Goal: Find specific page/section: Find specific page/section

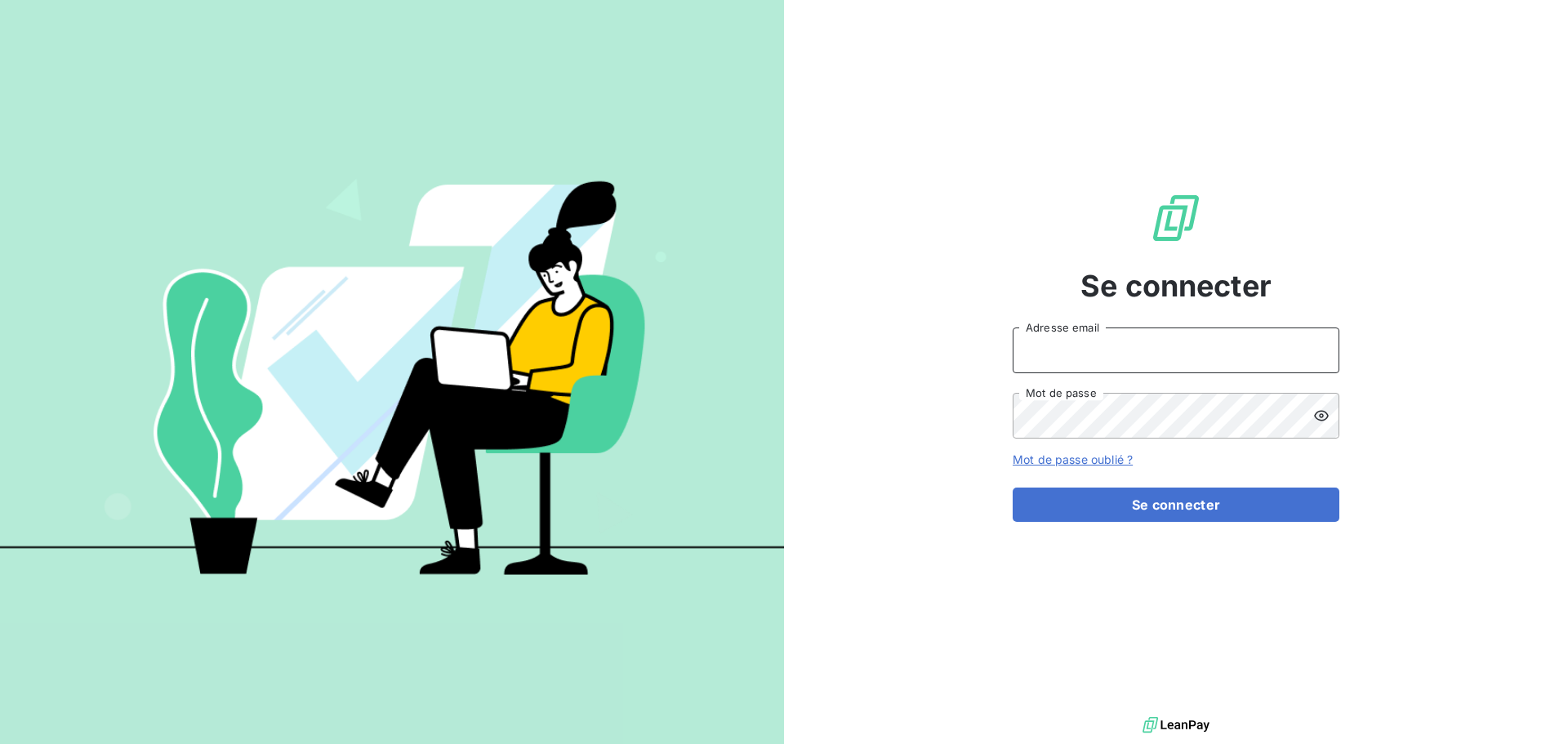
click at [1065, 349] on input "Adresse email" at bounding box center [1176, 350] width 327 height 45
type input "[PERSON_NAME][EMAIL_ADDRESS][DOMAIN_NAME]"
click at [1013, 488] on button "Se connecter" at bounding box center [1176, 505] width 327 height 34
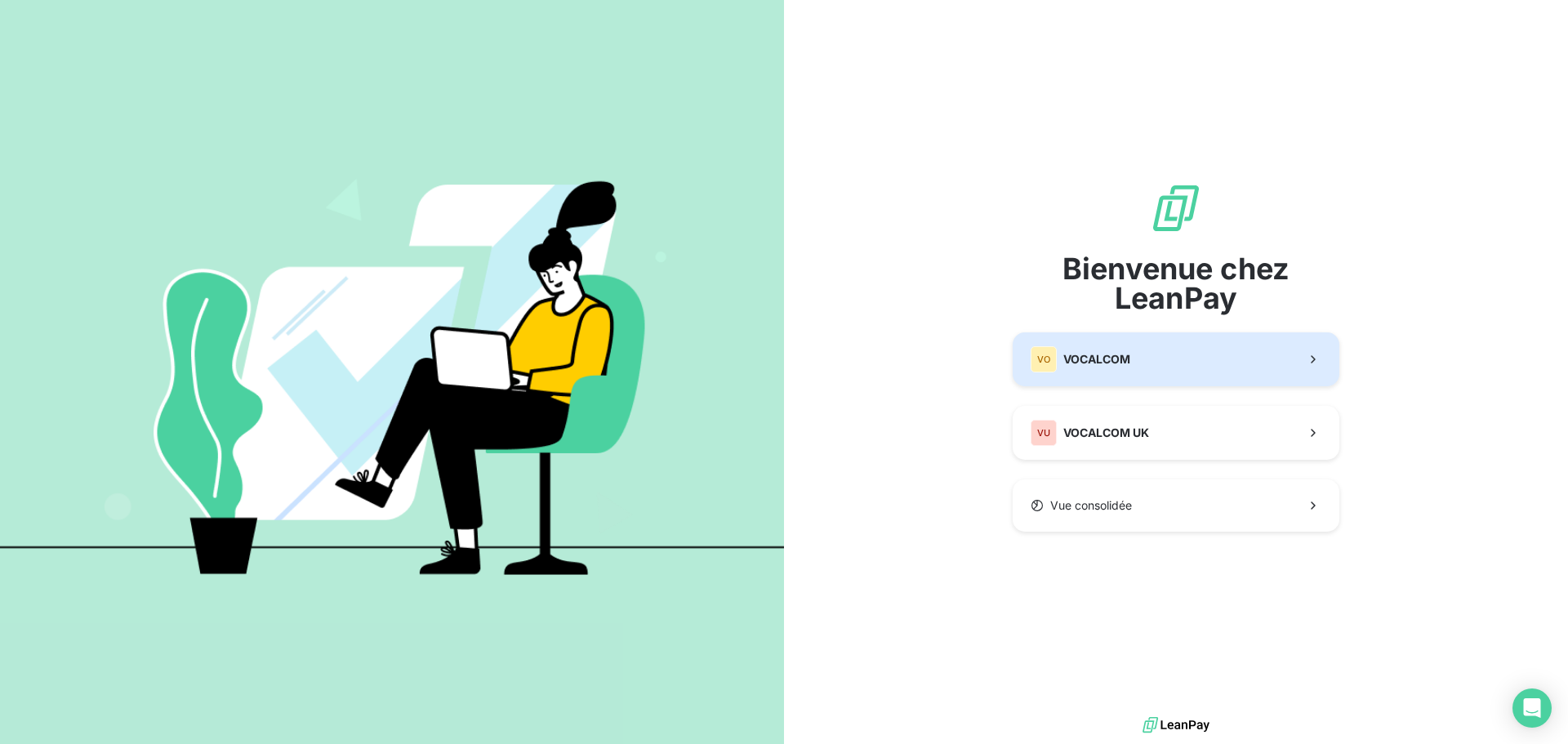
click at [1097, 361] on span "VOCALCOM" at bounding box center [1096, 360] width 67 height 17
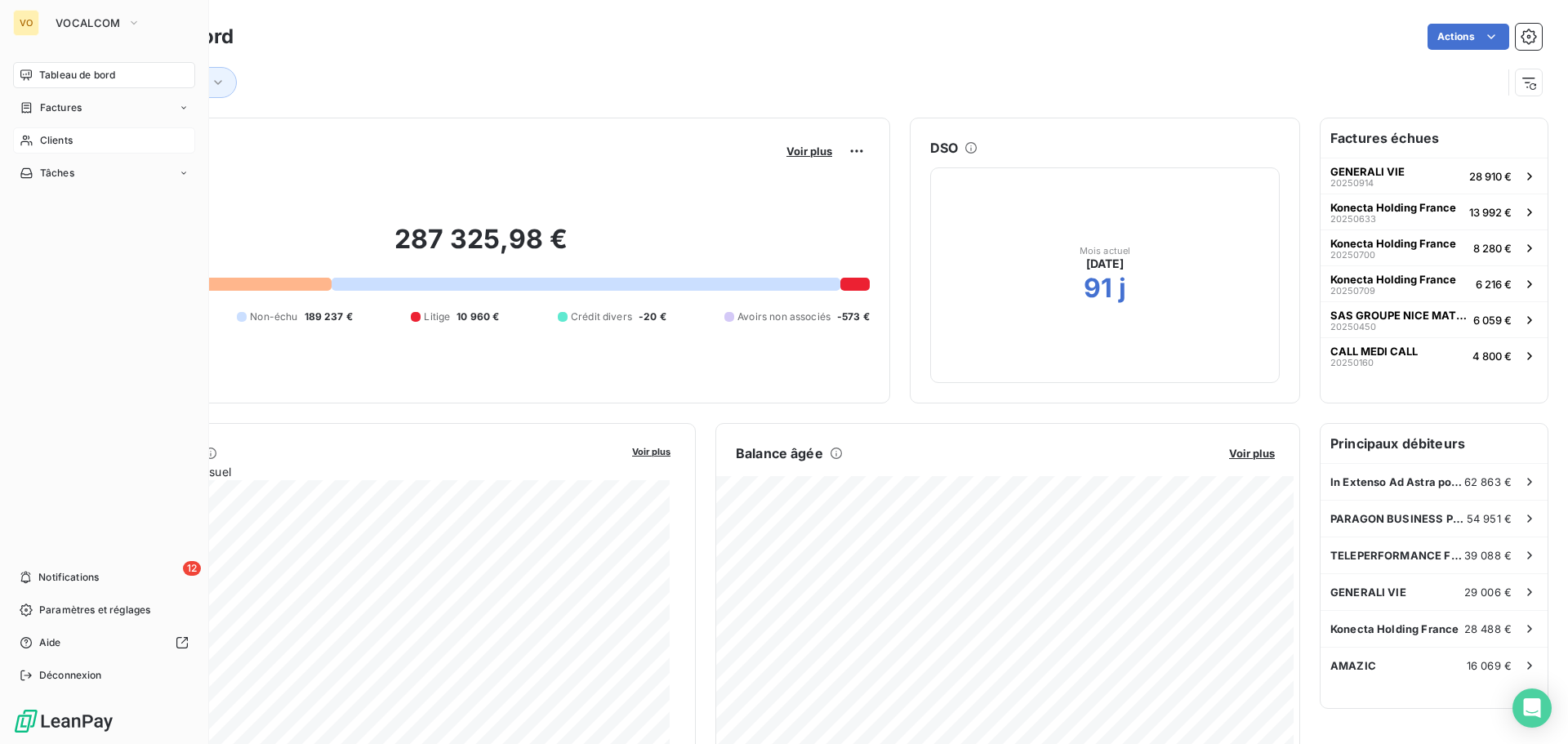
click at [54, 129] on div "Clients" at bounding box center [103, 140] width 182 height 27
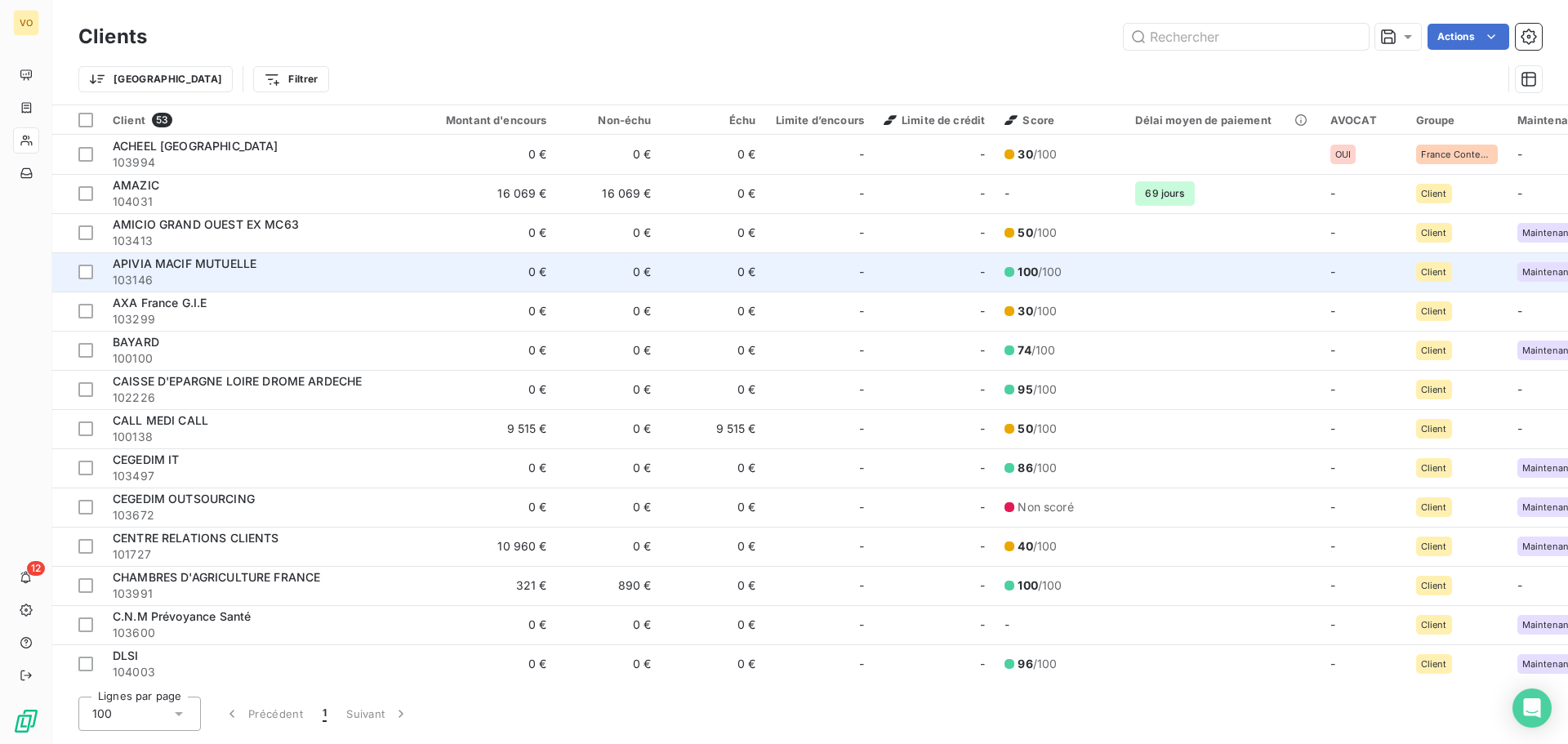
click at [192, 257] on span "APIVIA MACIF MUTUELLE" at bounding box center [184, 263] width 144 height 14
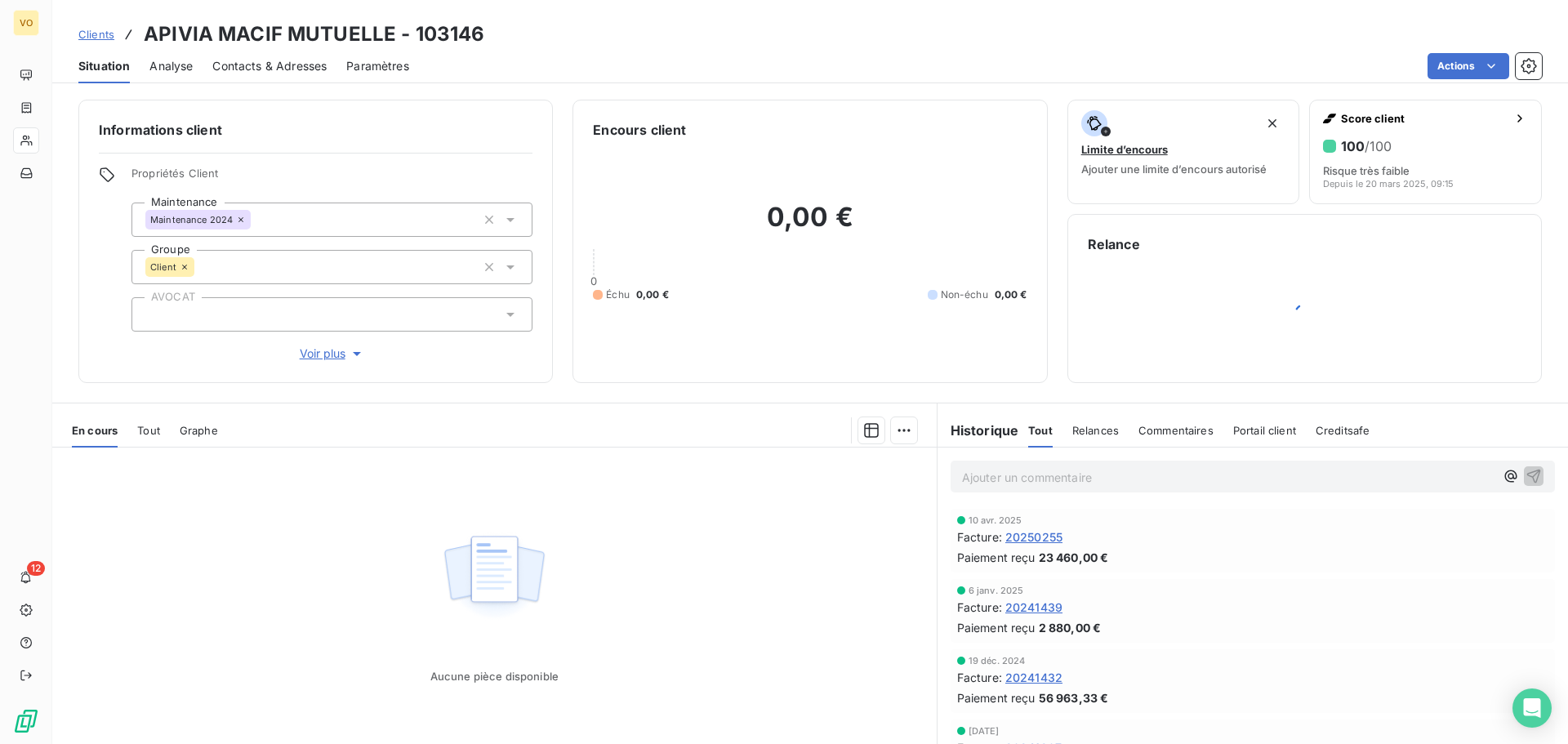
click at [1026, 538] on span "20250255" at bounding box center [1034, 536] width 57 height 17
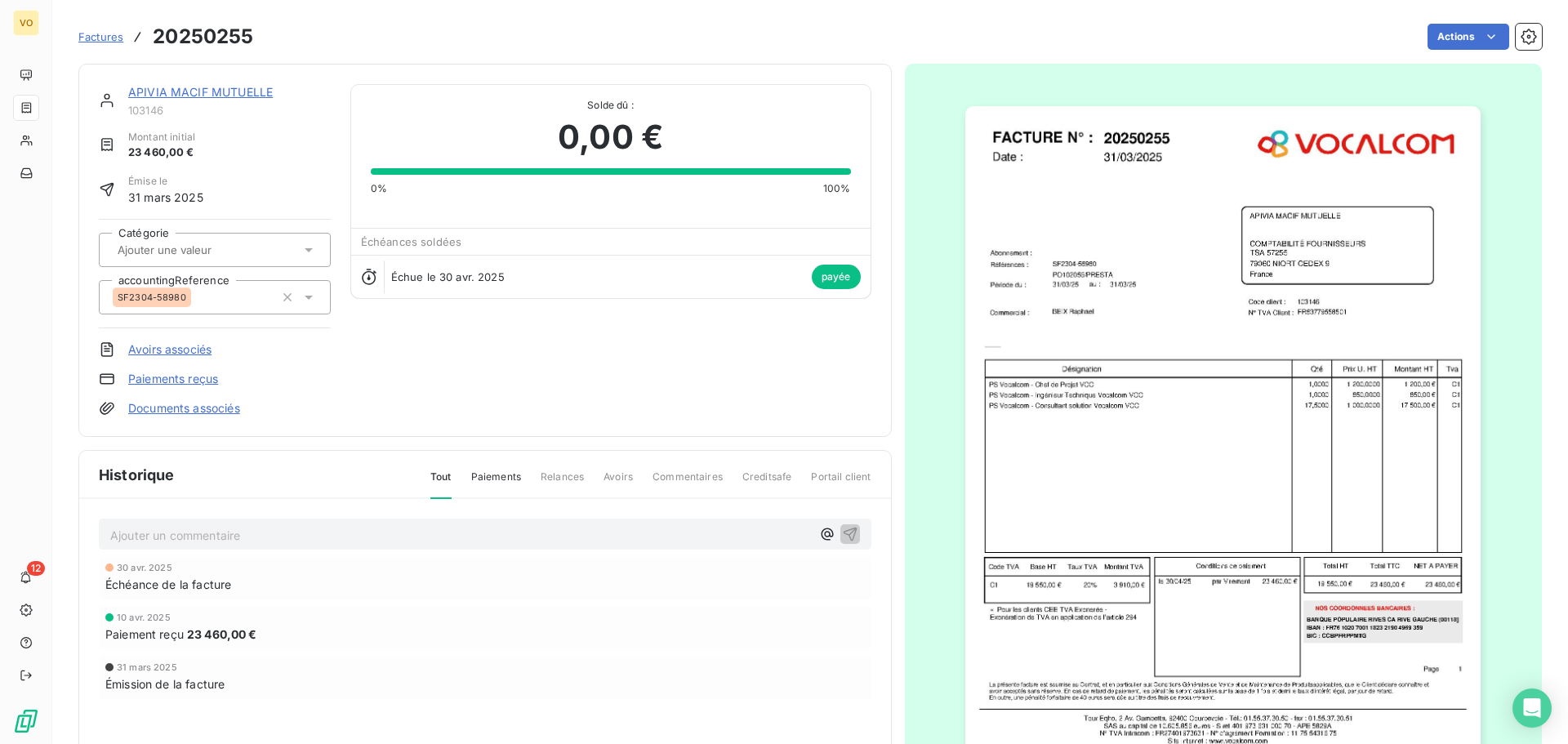
click at [210, 95] on link "APIVIA MACIF MUTUELLE" at bounding box center [200, 92] width 145 height 14
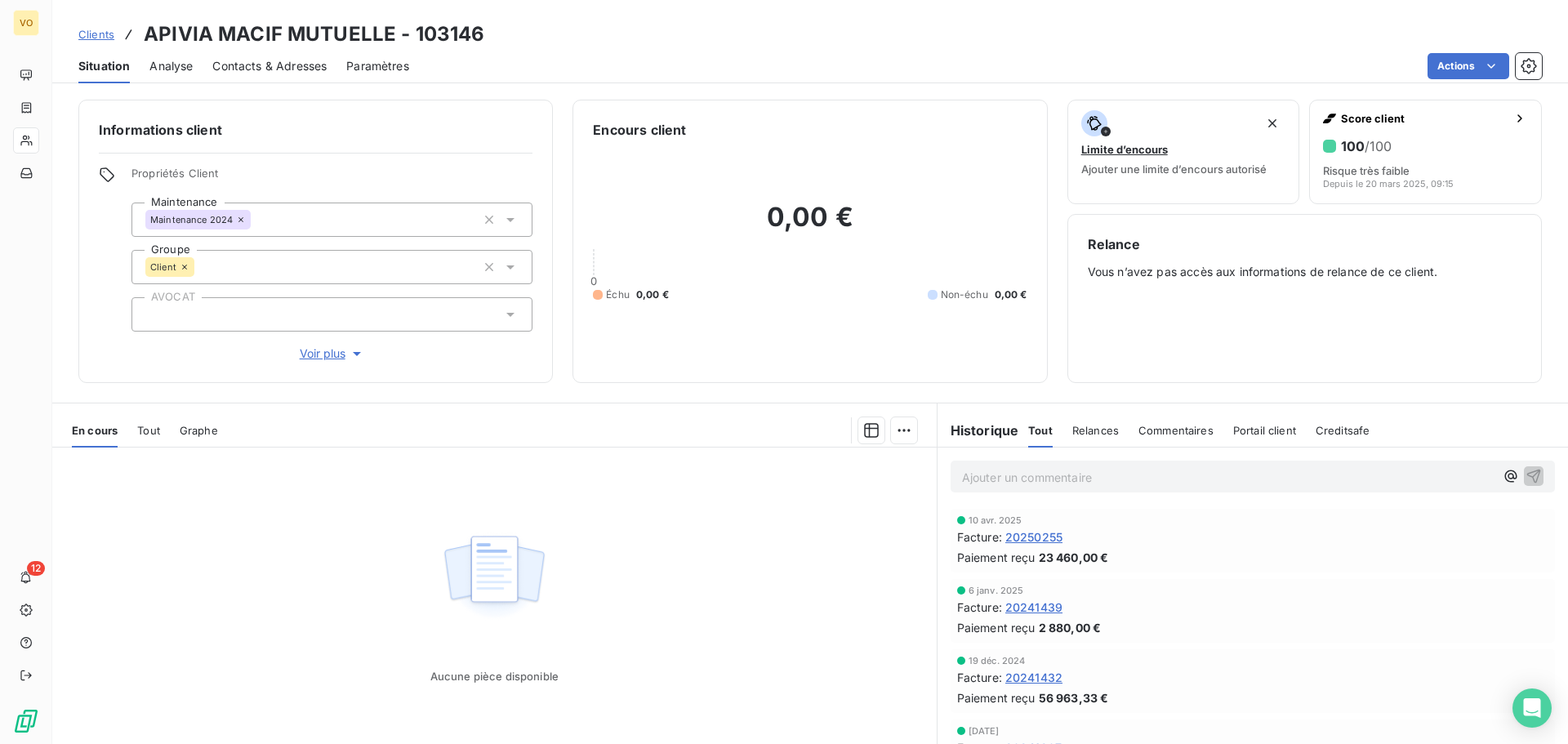
click at [1025, 680] on span "20241432" at bounding box center [1034, 677] width 57 height 17
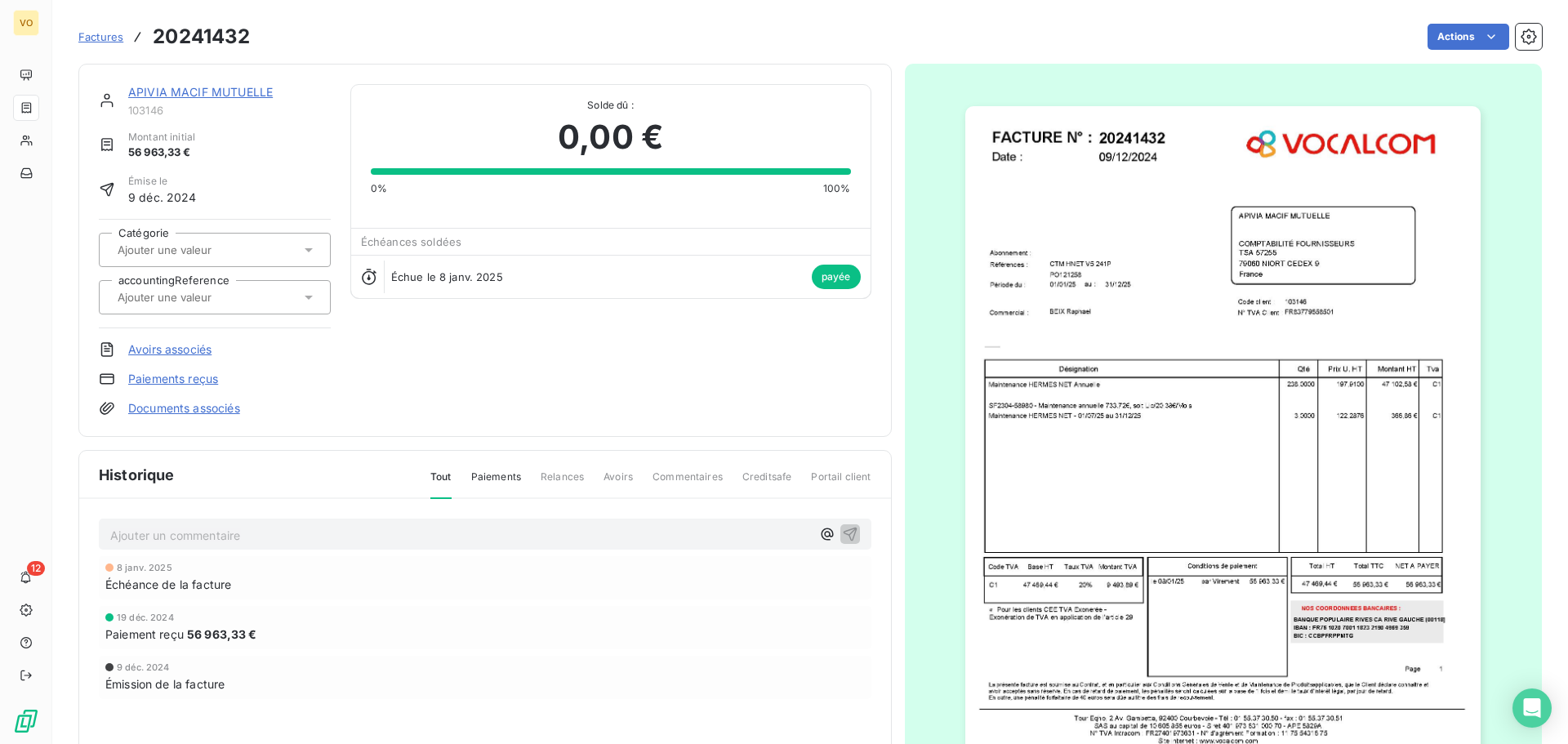
click at [1117, 418] on img "button" at bounding box center [1222, 440] width 515 height 667
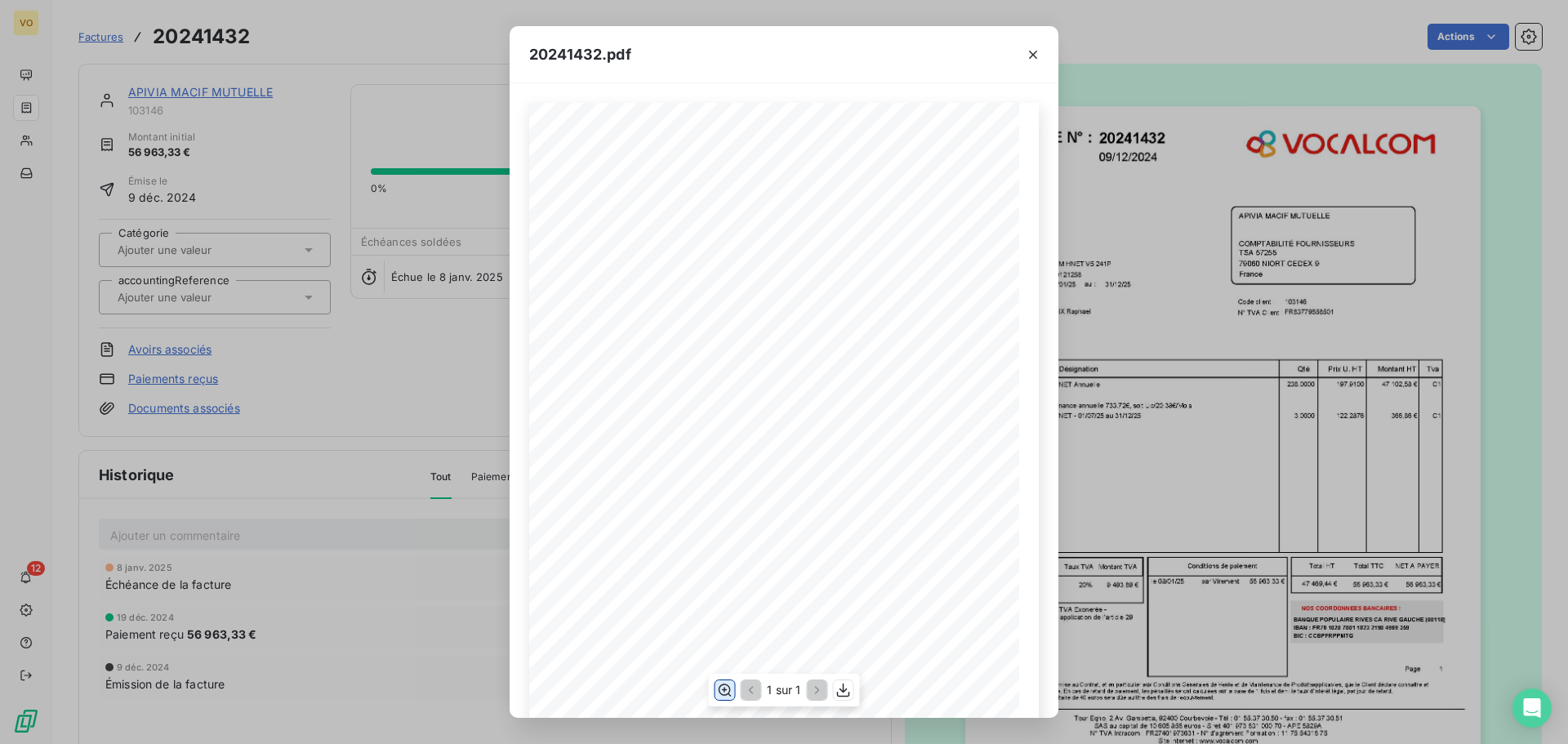
click at [727, 686] on icon "button" at bounding box center [725, 691] width 13 height 12
click at [1035, 60] on icon "button" at bounding box center [1033, 54] width 17 height 17
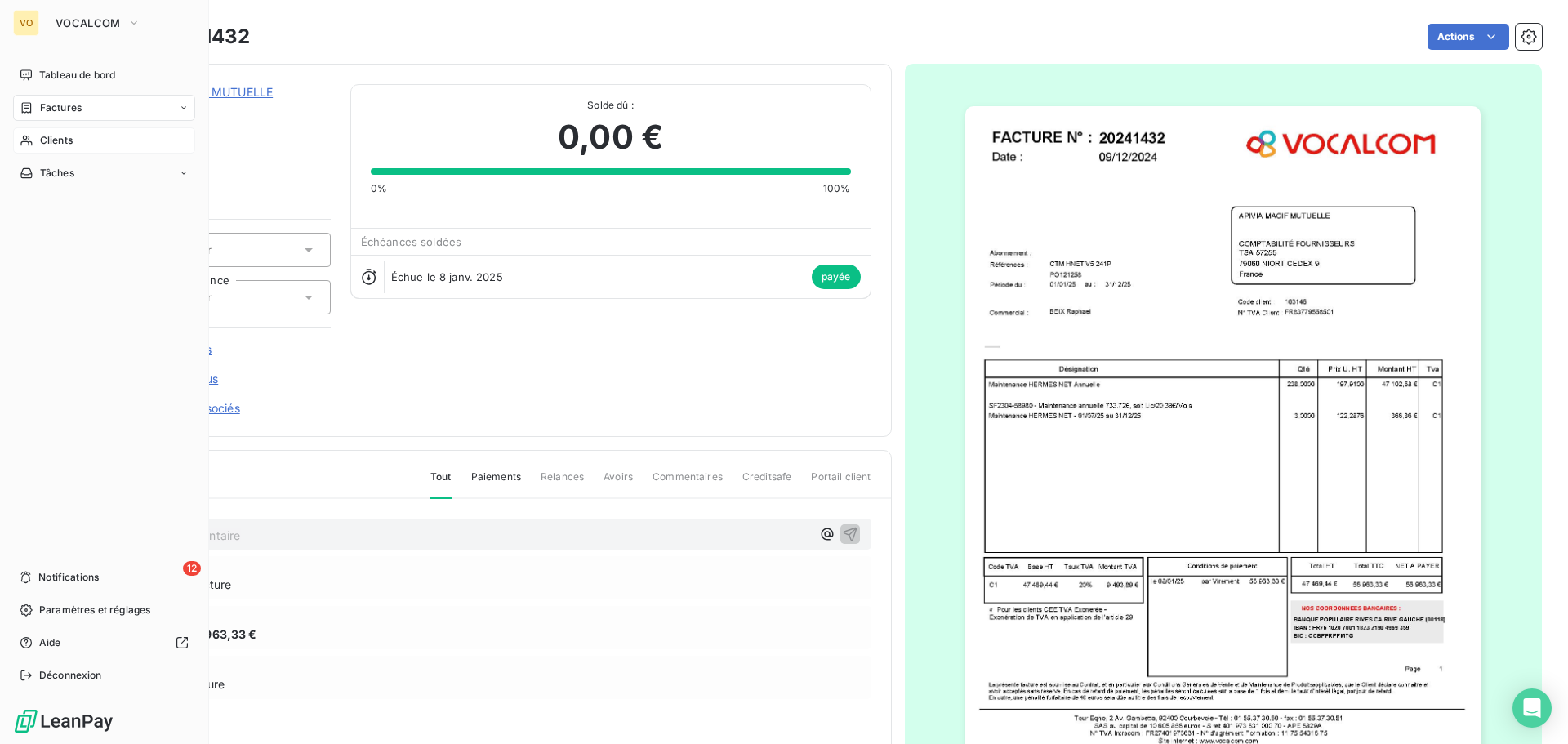
click at [40, 144] on span "Clients" at bounding box center [56, 140] width 33 height 15
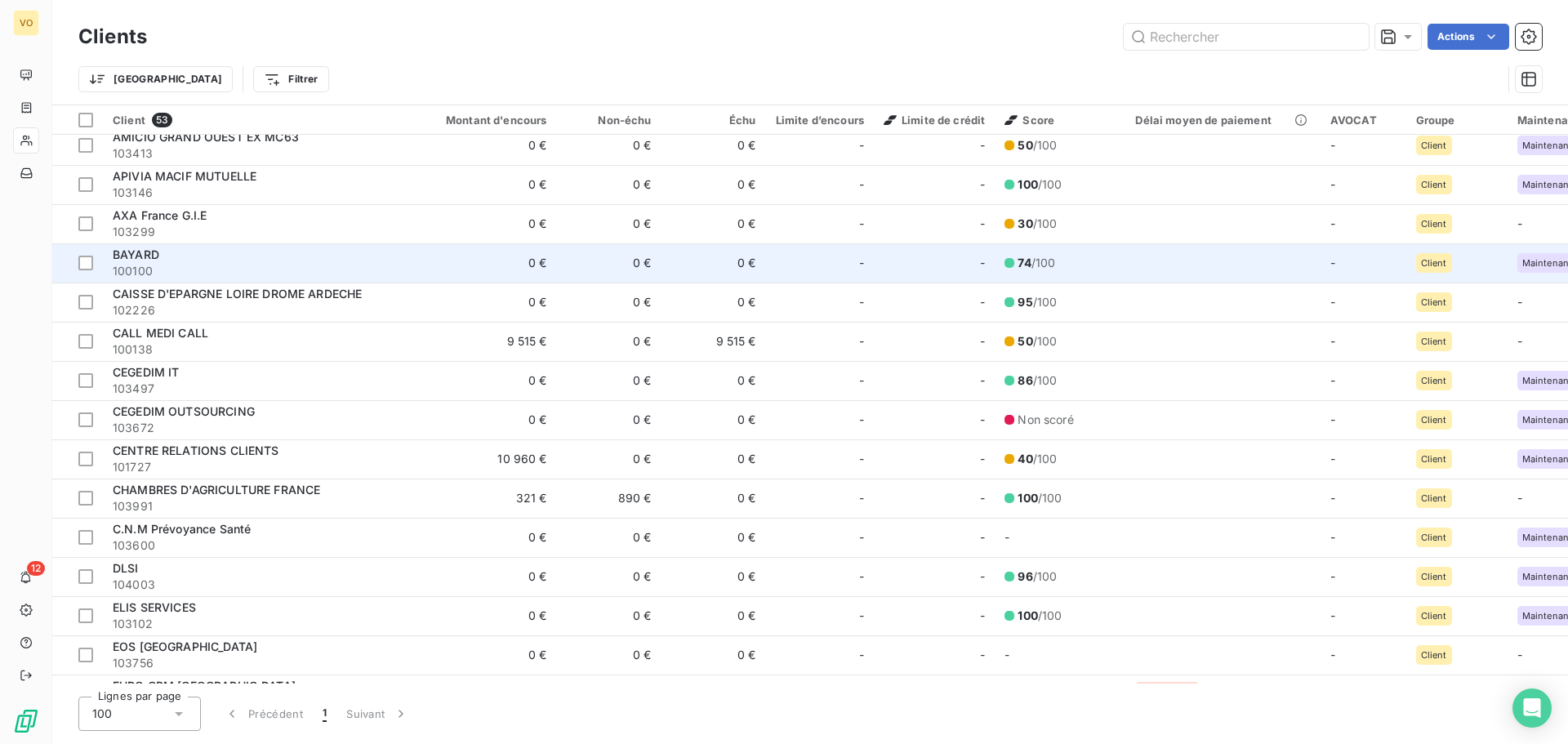
scroll to position [98, 0]
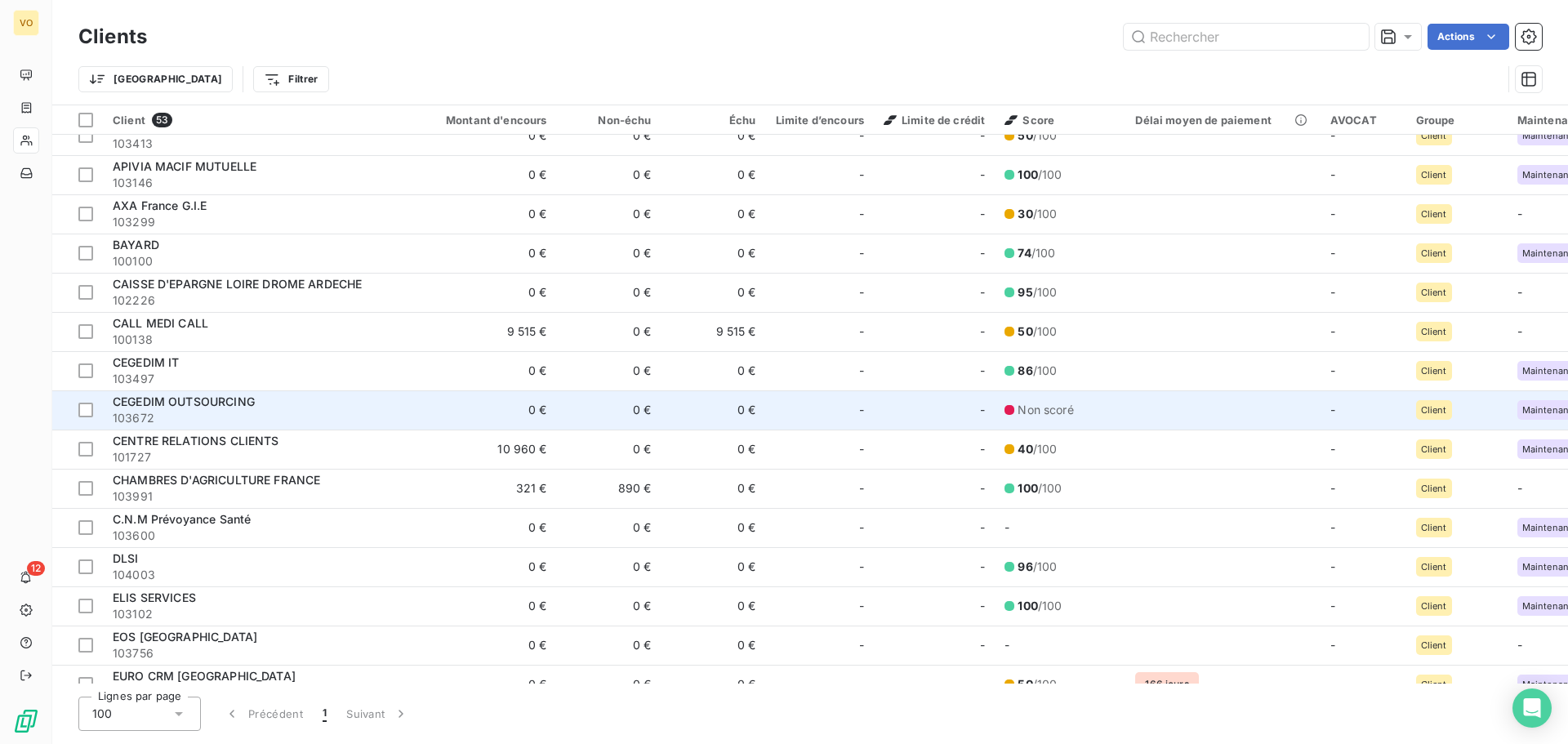
click at [169, 393] on td "CEGEDIM OUTSOURCING 103672" at bounding box center [259, 410] width 313 height 39
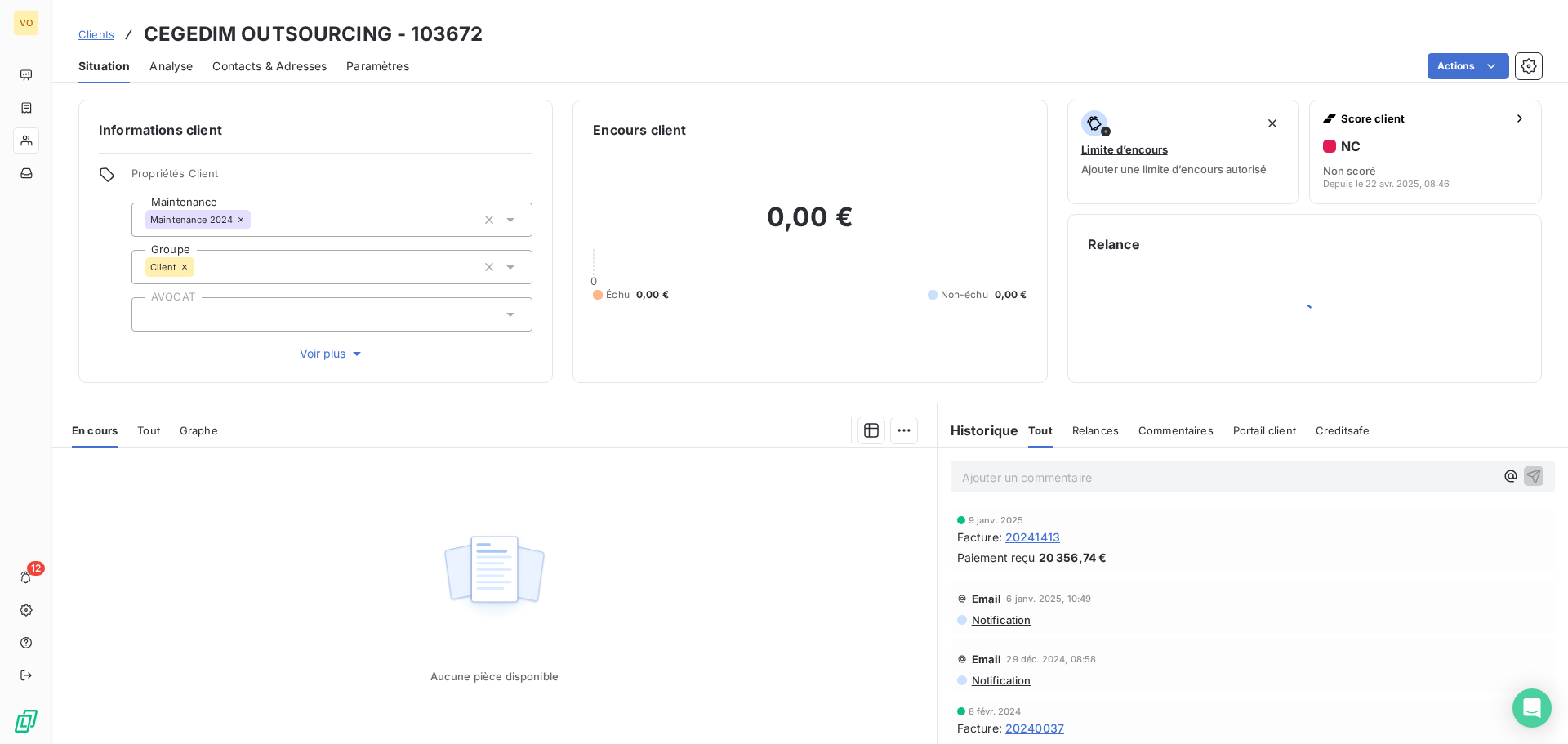
click at [1034, 533] on span "20241413" at bounding box center [1033, 536] width 55 height 17
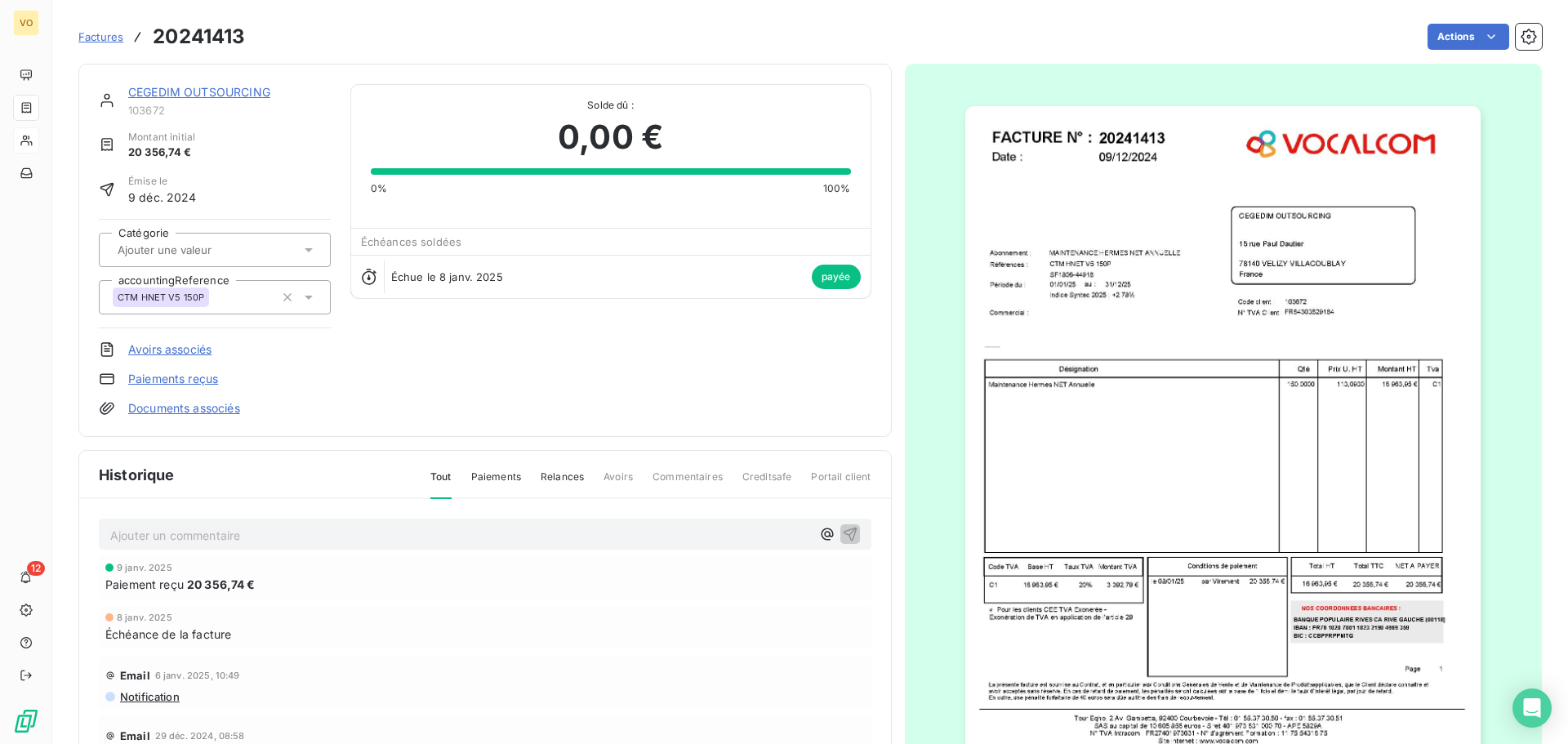
click at [1257, 251] on img "button" at bounding box center [1222, 440] width 515 height 667
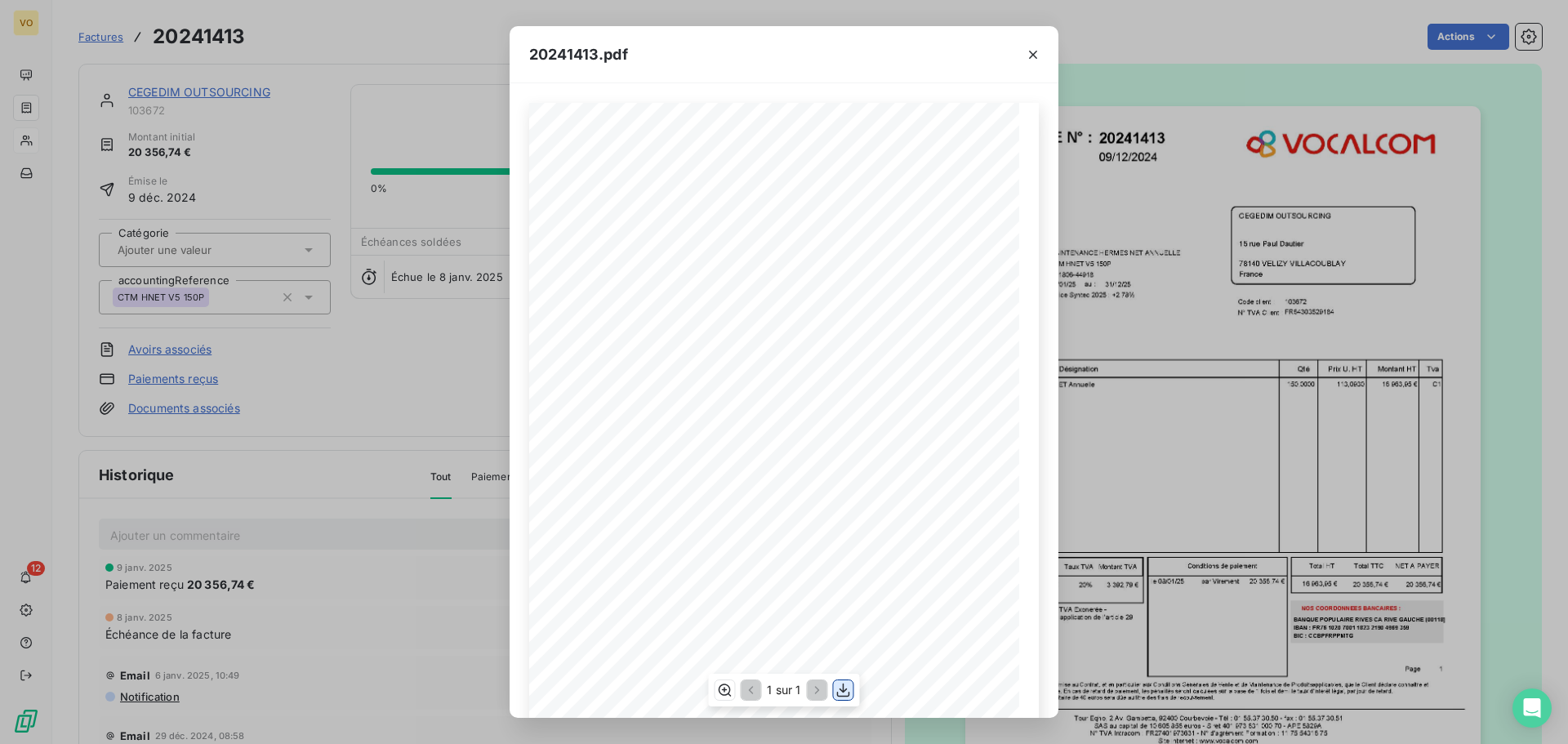
click at [848, 696] on icon "button" at bounding box center [843, 691] width 13 height 14
